Goal: Find contact information: Find contact information

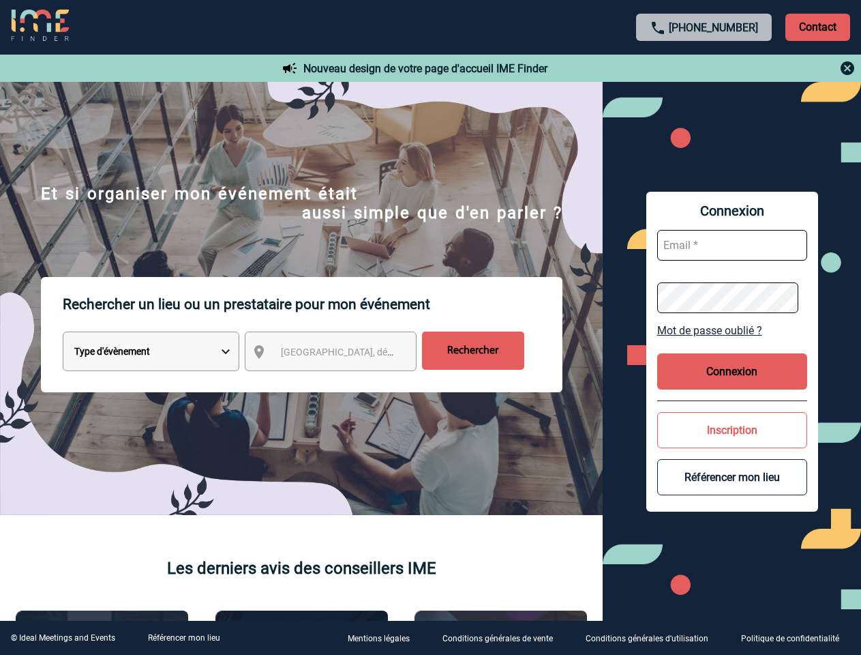
click at [430, 327] on p "Rechercher un lieu ou un prestataire pour mon événement" at bounding box center [313, 304] width 500 height 55
click at [818, 27] on p "Contact" at bounding box center [818, 27] width 65 height 27
click at [705, 68] on div at bounding box center [705, 68] width 304 height 16
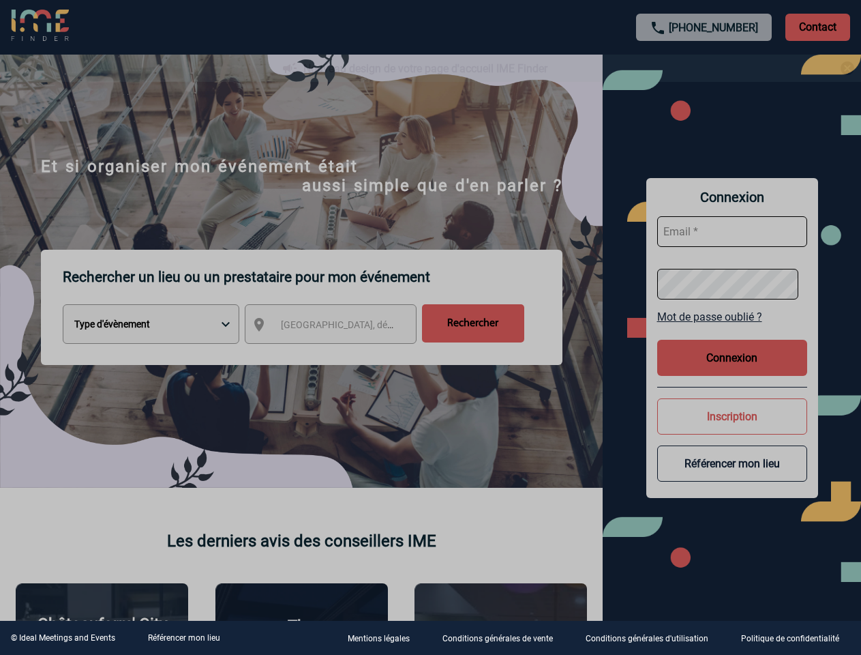
click at [343, 354] on div at bounding box center [430, 327] width 861 height 655
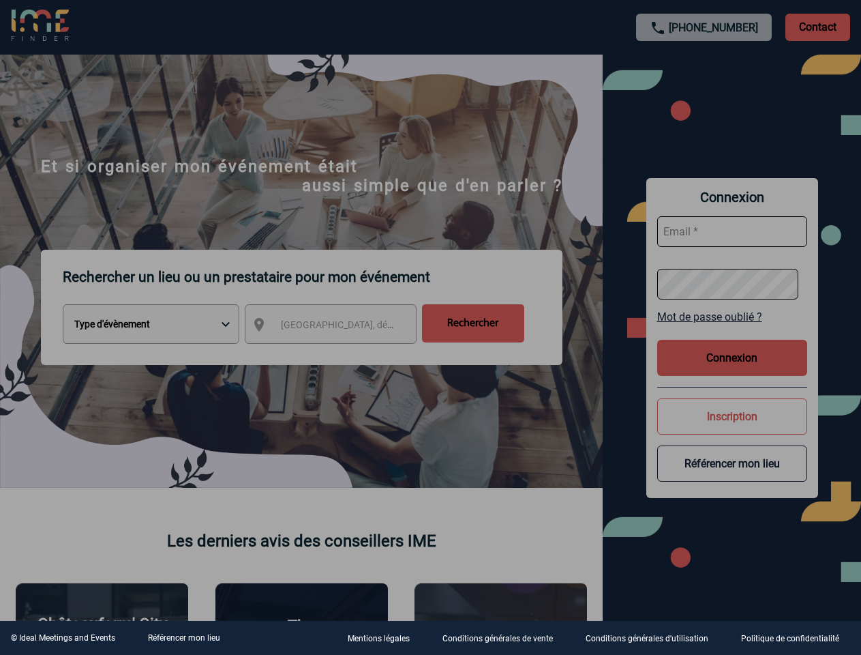
click at [733, 330] on div at bounding box center [430, 327] width 861 height 655
click at [733, 371] on div at bounding box center [430, 327] width 861 height 655
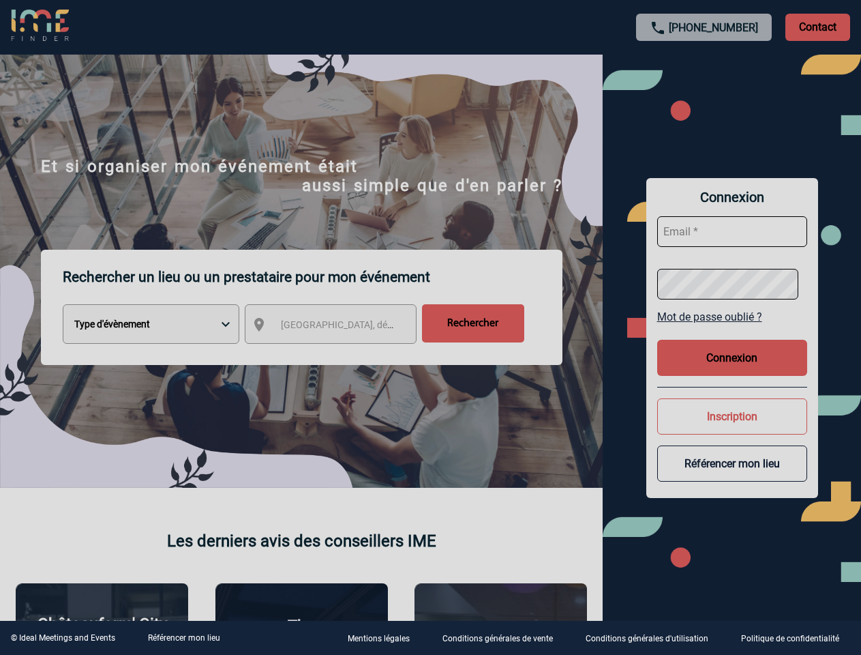
click at [733, 430] on body "[PHONE_NUMBER] Contact Contact Nouveau design de votre page d'accueil IME Finde…" at bounding box center [430, 327] width 861 height 655
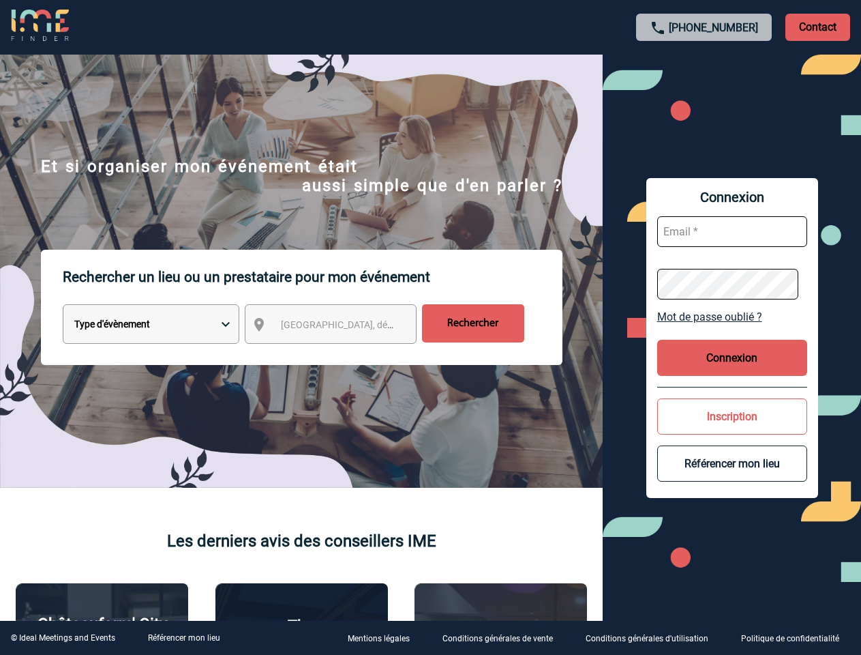
click at [733, 477] on button "Référencer mon lieu" at bounding box center [733, 463] width 150 height 36
click at [183, 638] on link "Référencer mon lieu" at bounding box center [184, 638] width 72 height 10
